Goal: Transaction & Acquisition: Purchase product/service

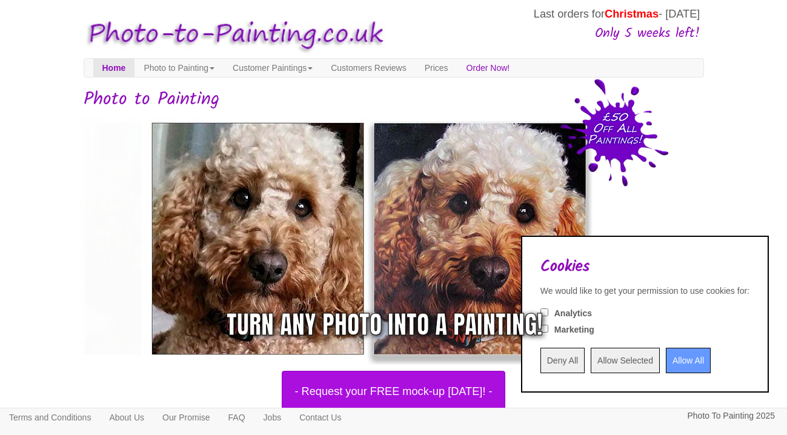
click at [684, 353] on input "Allow All" at bounding box center [688, 360] width 45 height 25
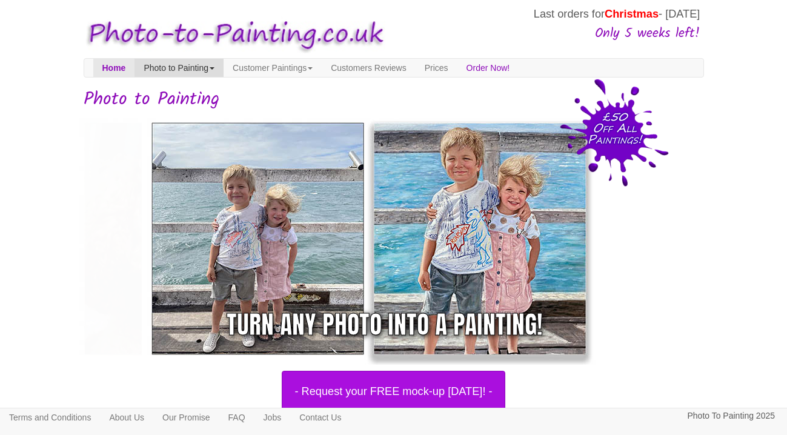
click at [224, 69] on link "Photo to Painting" at bounding box center [179, 68] width 89 height 18
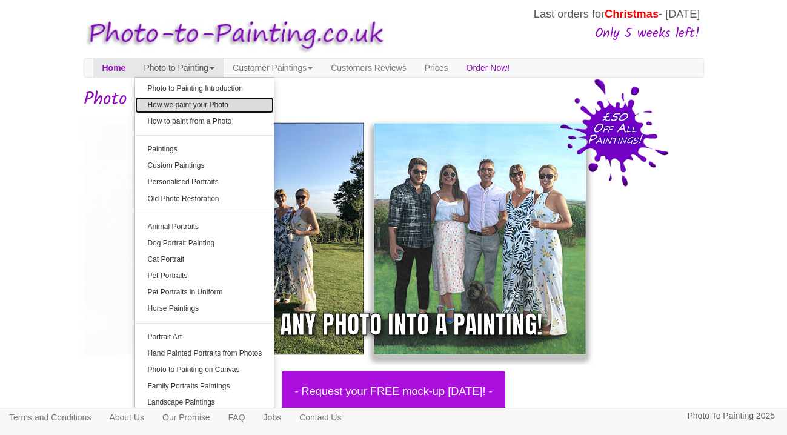
click at [215, 99] on link "How we paint your Photo" at bounding box center [204, 105] width 139 height 16
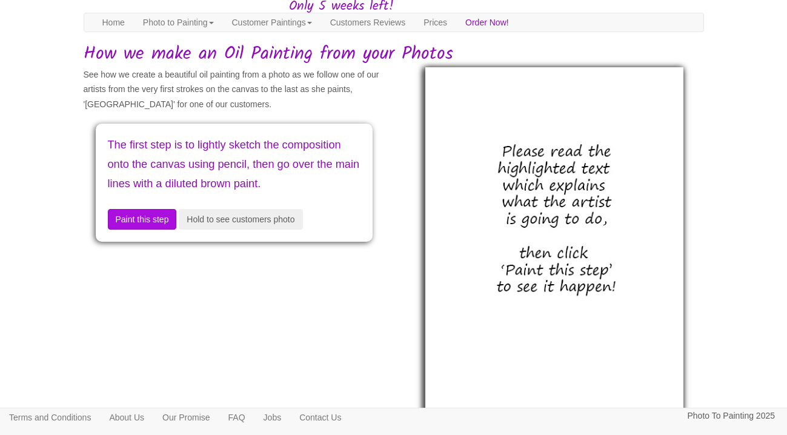
scroll to position [116, 0]
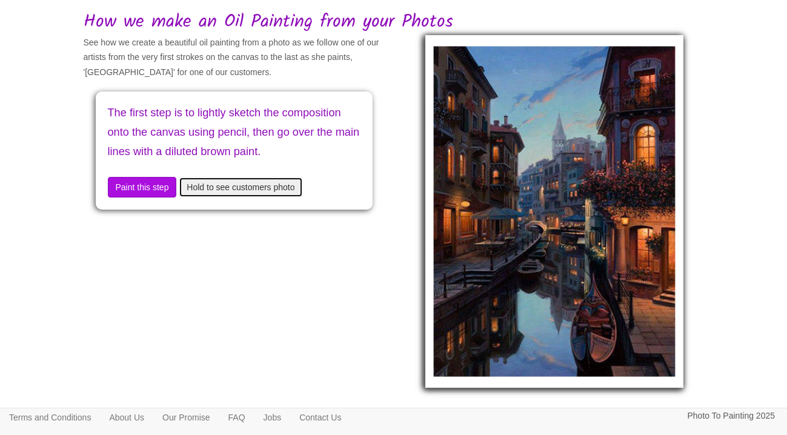
click at [258, 197] on button "Hold to see customers photo" at bounding box center [241, 187] width 124 height 21
click at [254, 198] on button "Hold to see customers photo" at bounding box center [241, 187] width 124 height 21
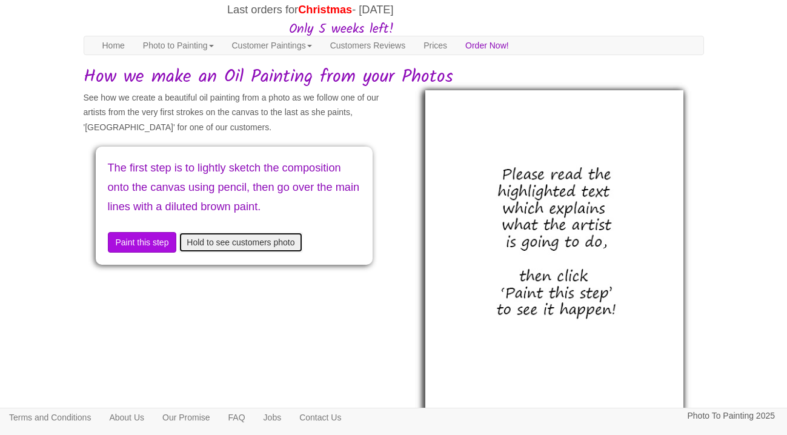
scroll to position [0, 0]
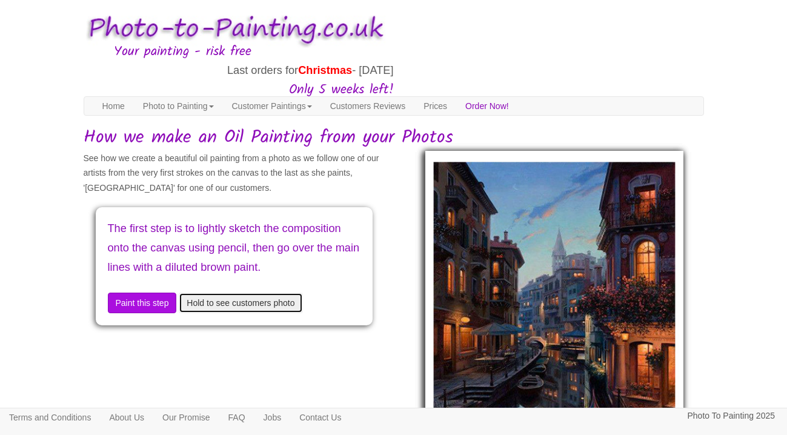
click at [250, 313] on button "Hold to see customers photo" at bounding box center [241, 303] width 124 height 21
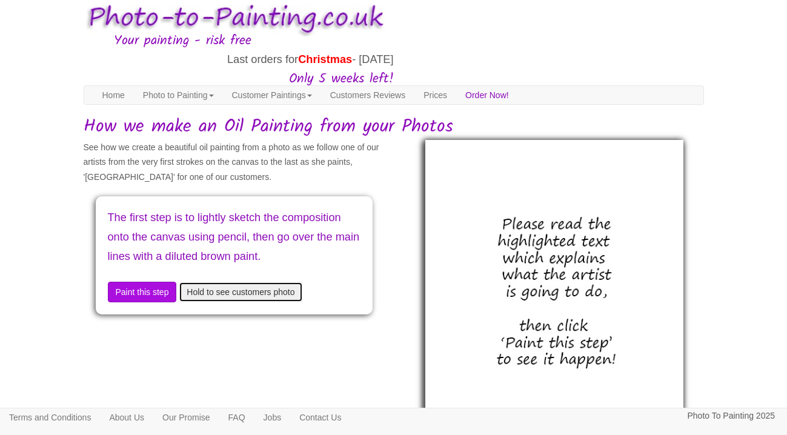
scroll to position [13, 0]
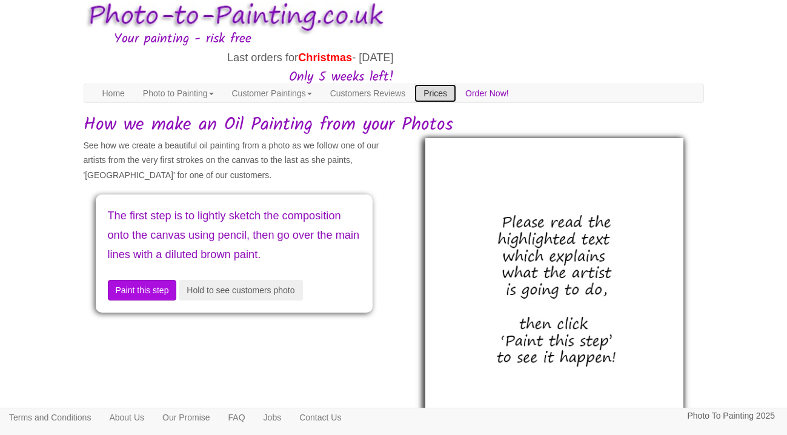
click at [456, 92] on link "Prices" at bounding box center [436, 93] width 42 height 18
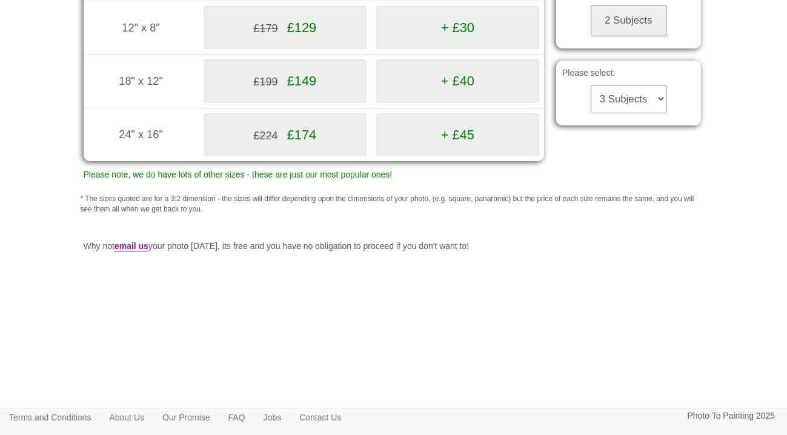
scroll to position [327, 0]
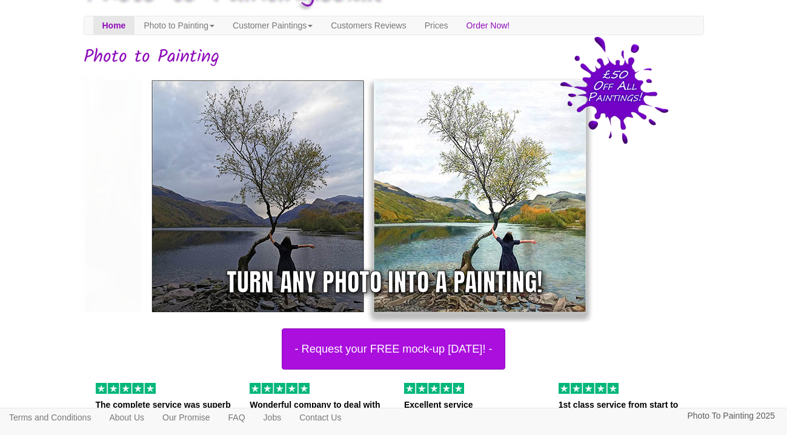
scroll to position [39, 0]
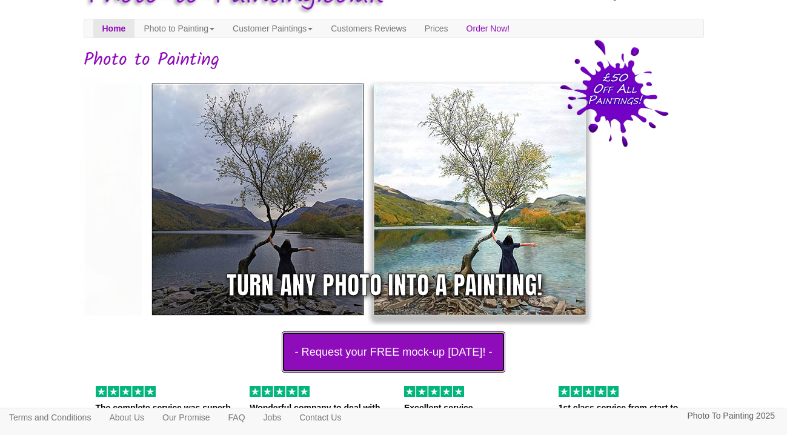
click at [308, 356] on button "- Request your FREE mock-up today! -" at bounding box center [393, 352] width 223 height 41
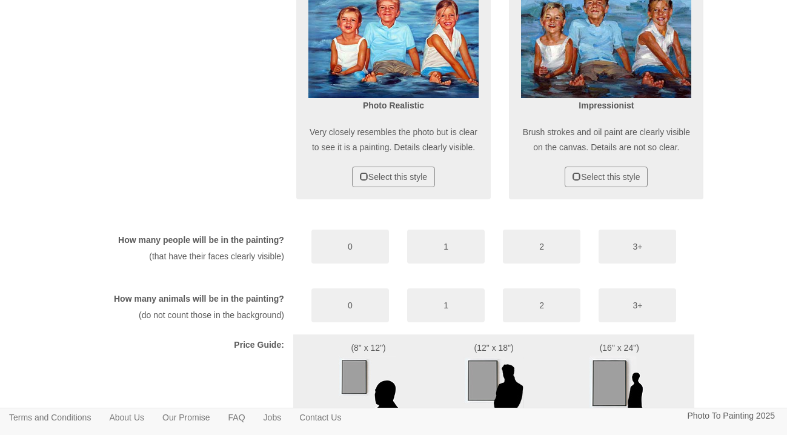
scroll to position [595, 0]
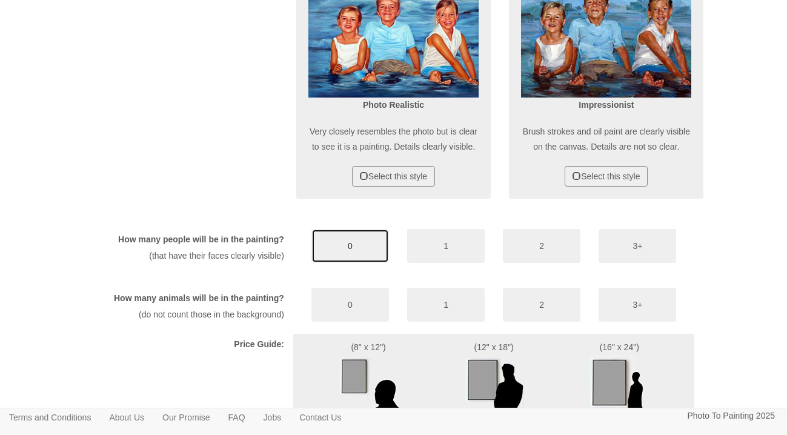
click at [322, 263] on button "0" at bounding box center [351, 246] width 78 height 34
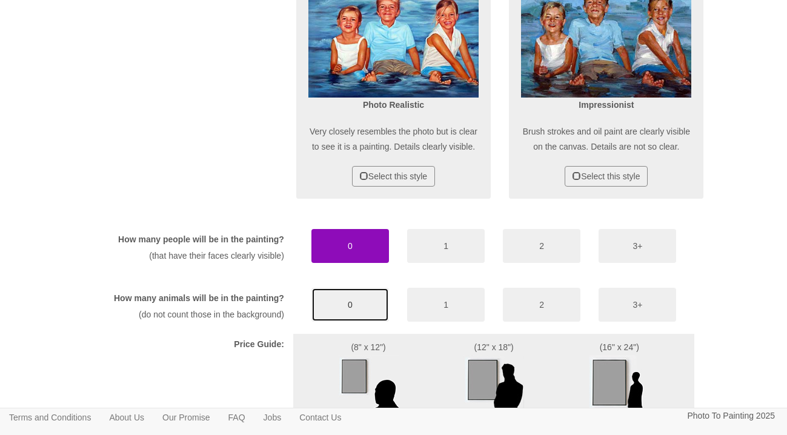
click at [315, 322] on button "0" at bounding box center [351, 305] width 78 height 34
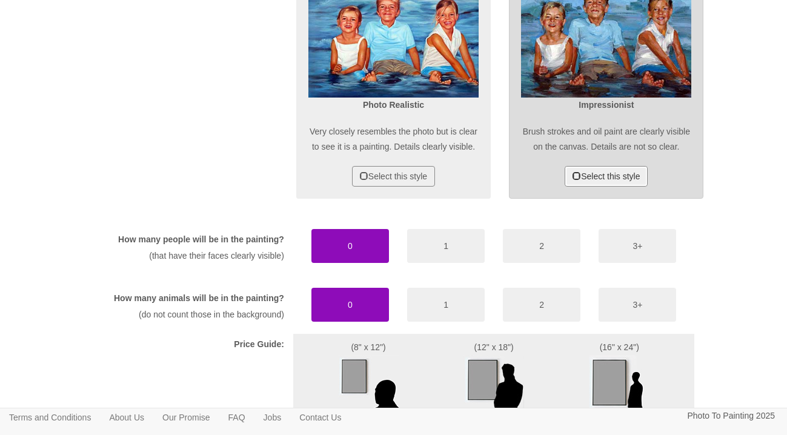
click at [573, 180] on span at bounding box center [577, 176] width 8 height 8
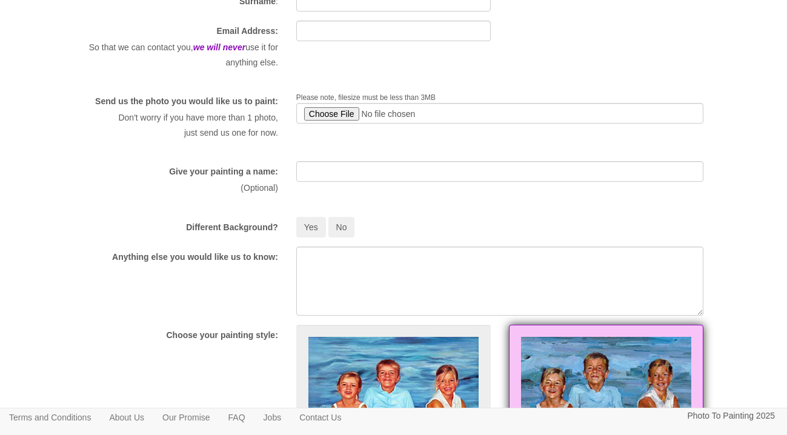
scroll to position [227, 0]
